Goal: Information Seeking & Learning: Check status

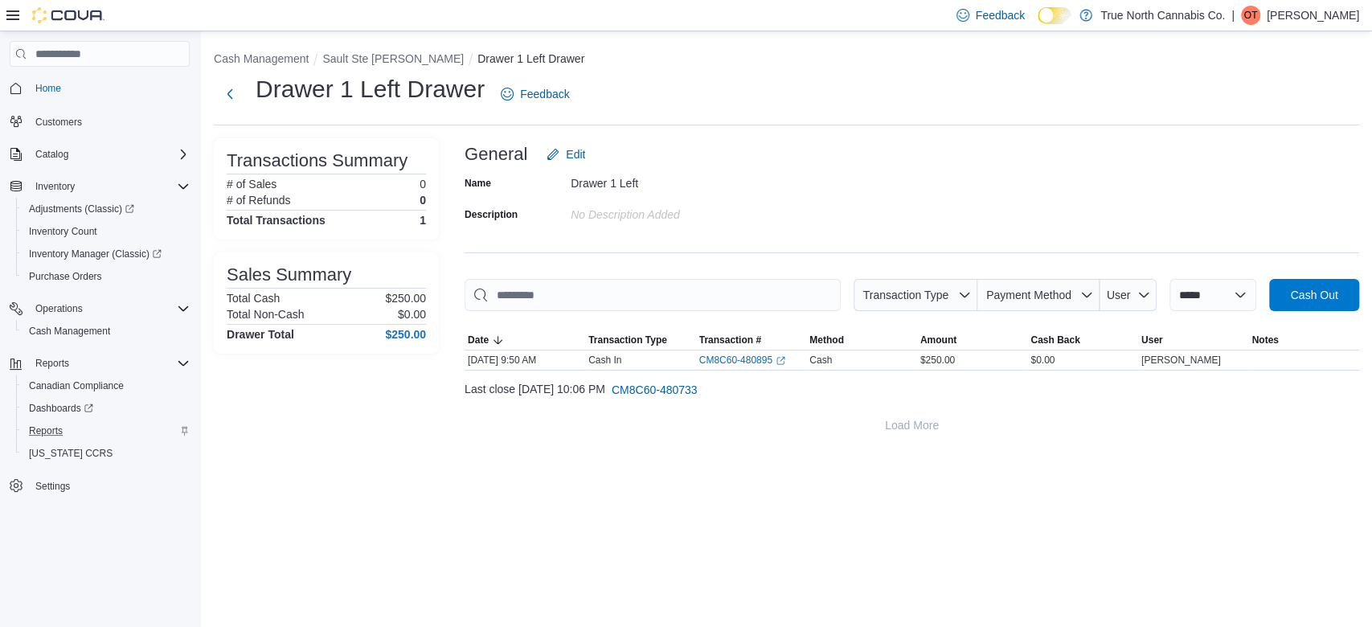
click at [103, 422] on div "Reports" at bounding box center [106, 430] width 167 height 19
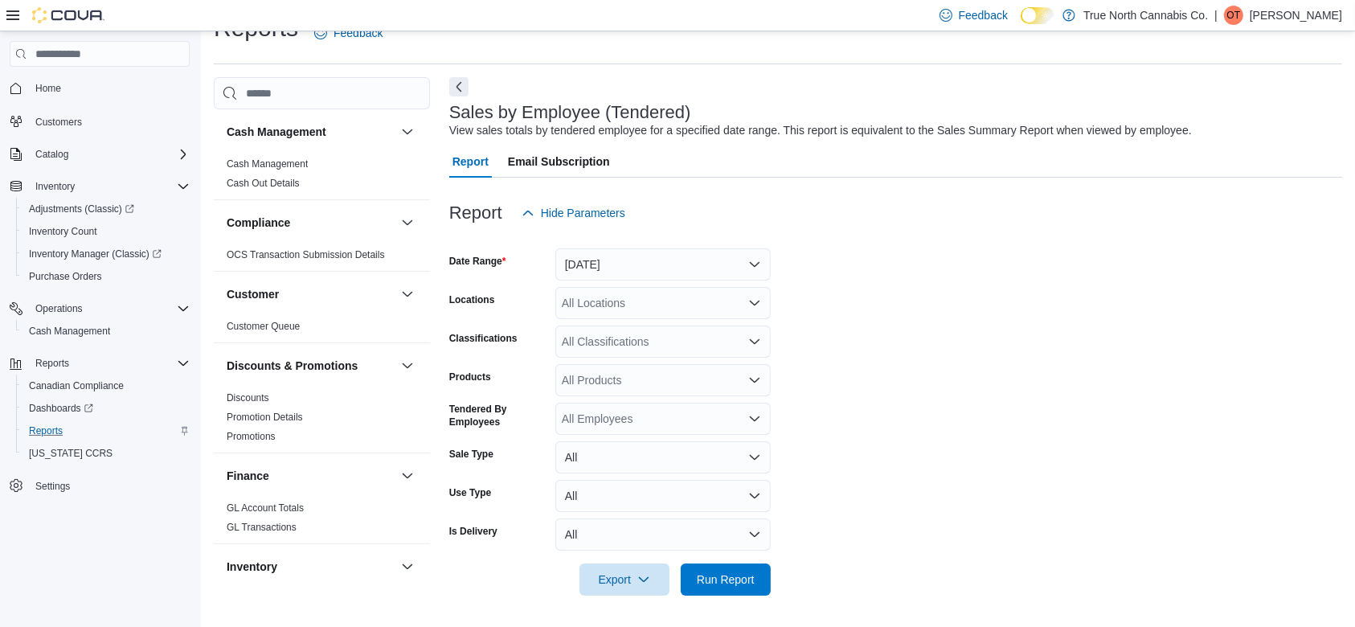
scroll to position [32, 0]
click at [666, 258] on button "[DATE]" at bounding box center [662, 264] width 215 height 32
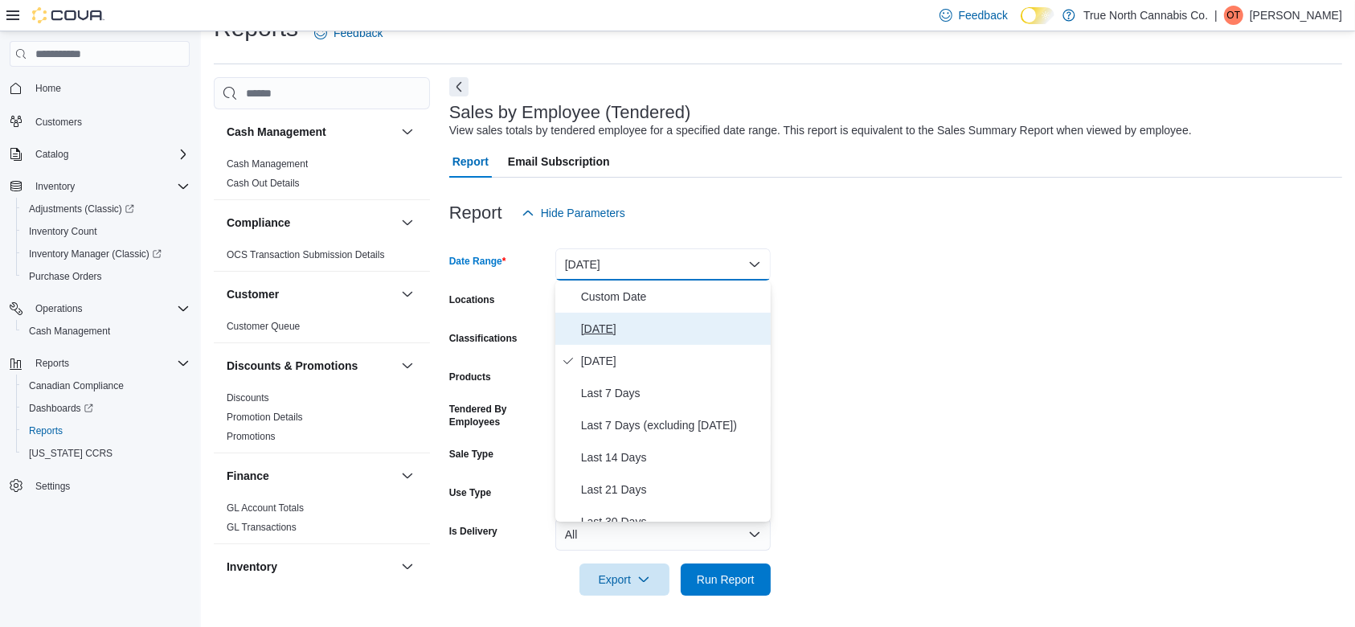
click at [633, 328] on span "[DATE]" at bounding box center [672, 328] width 183 height 19
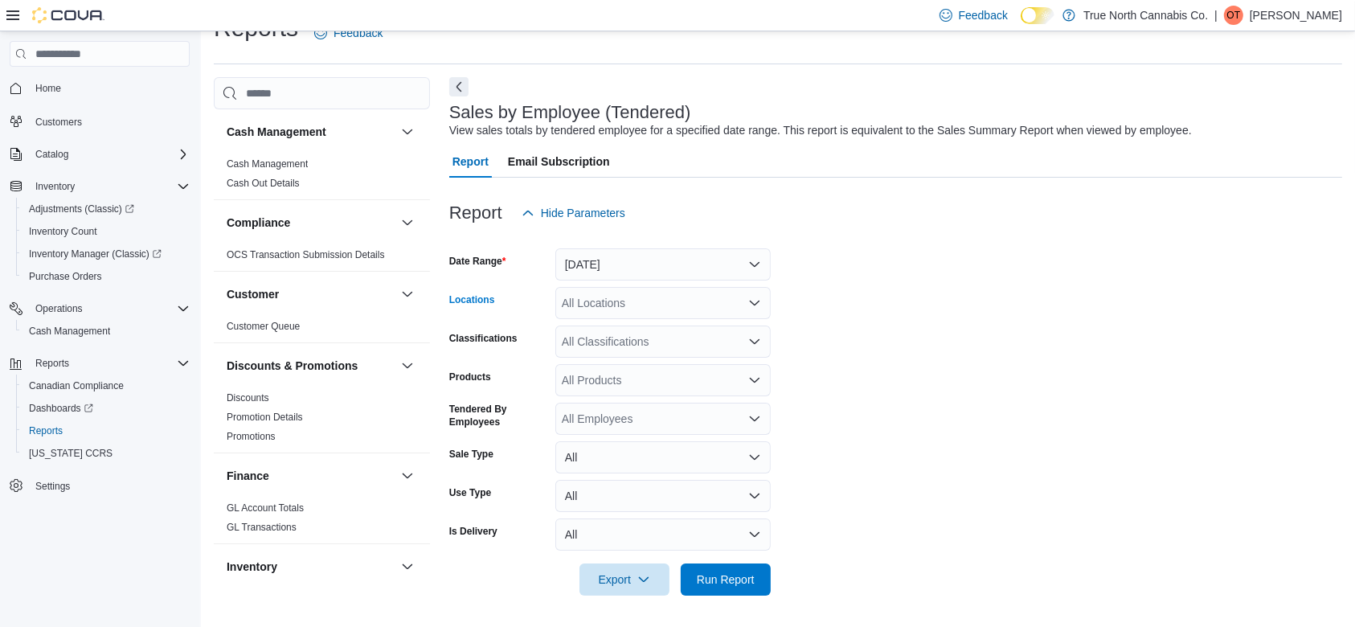
click at [694, 301] on div "All Locations" at bounding box center [662, 303] width 215 height 32
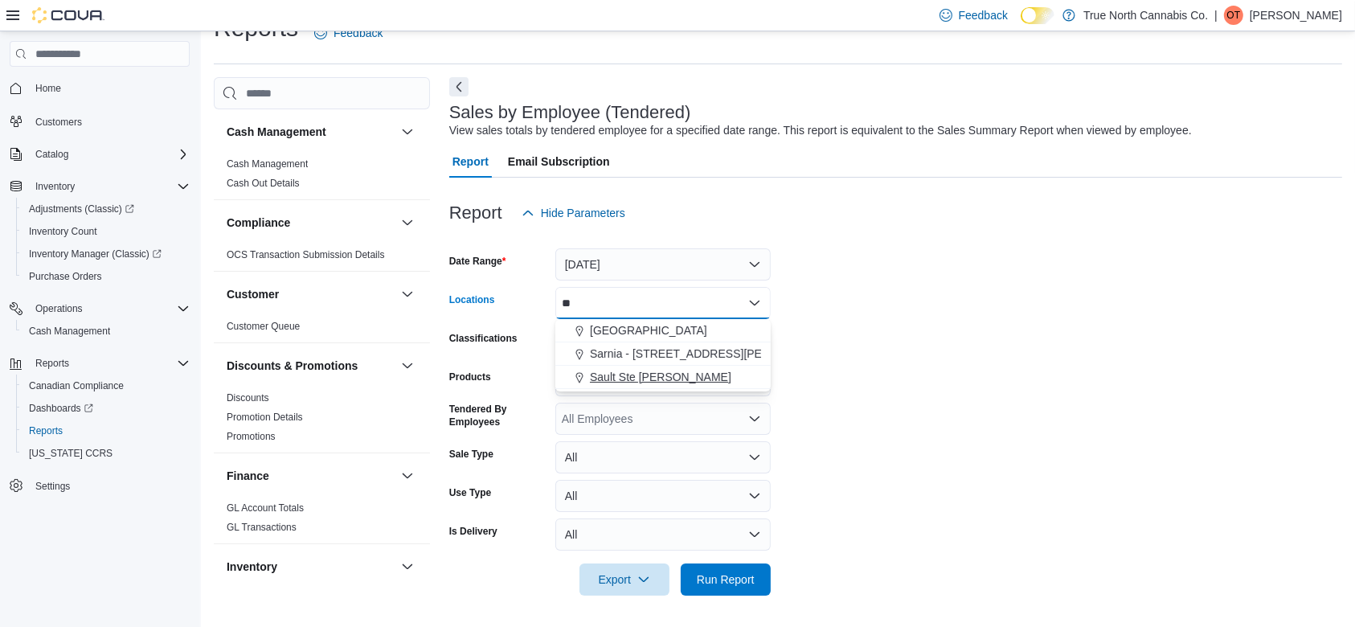
type input "**"
click at [665, 383] on span "Sault Ste [PERSON_NAME]" at bounding box center [660, 377] width 141 height 16
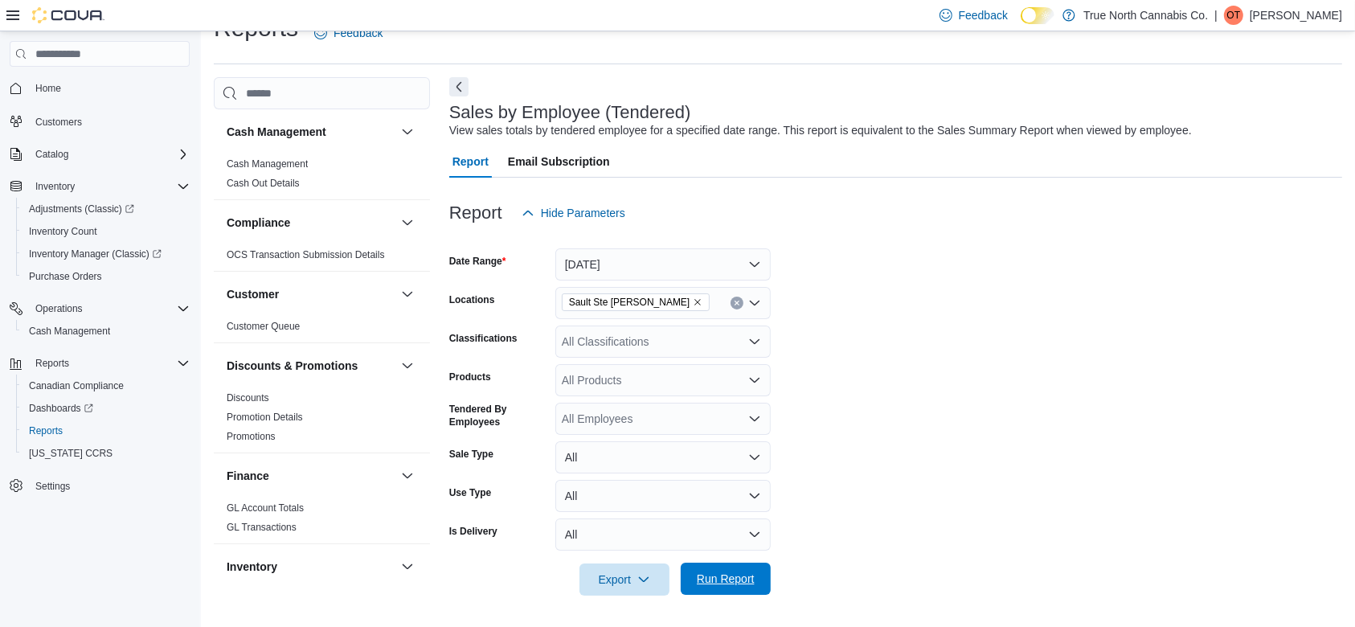
click at [702, 580] on span "Run Report" at bounding box center [726, 579] width 58 height 16
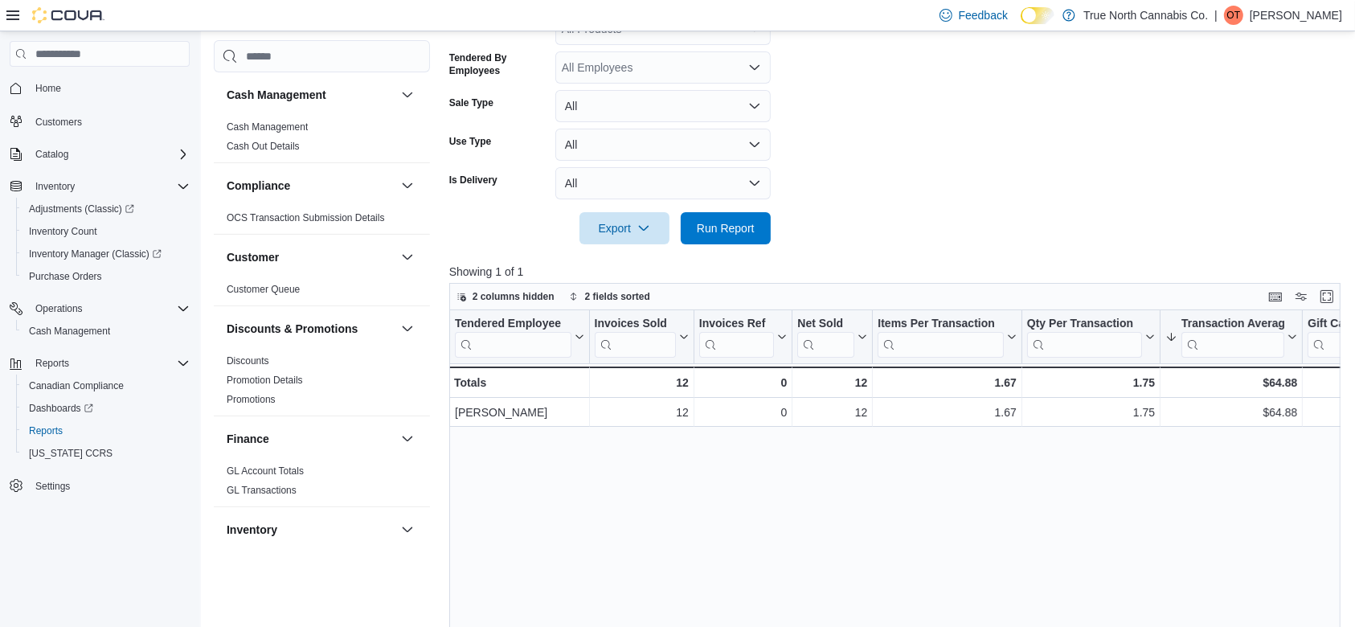
scroll to position [553, 0]
